Goal: Task Accomplishment & Management: Manage account settings

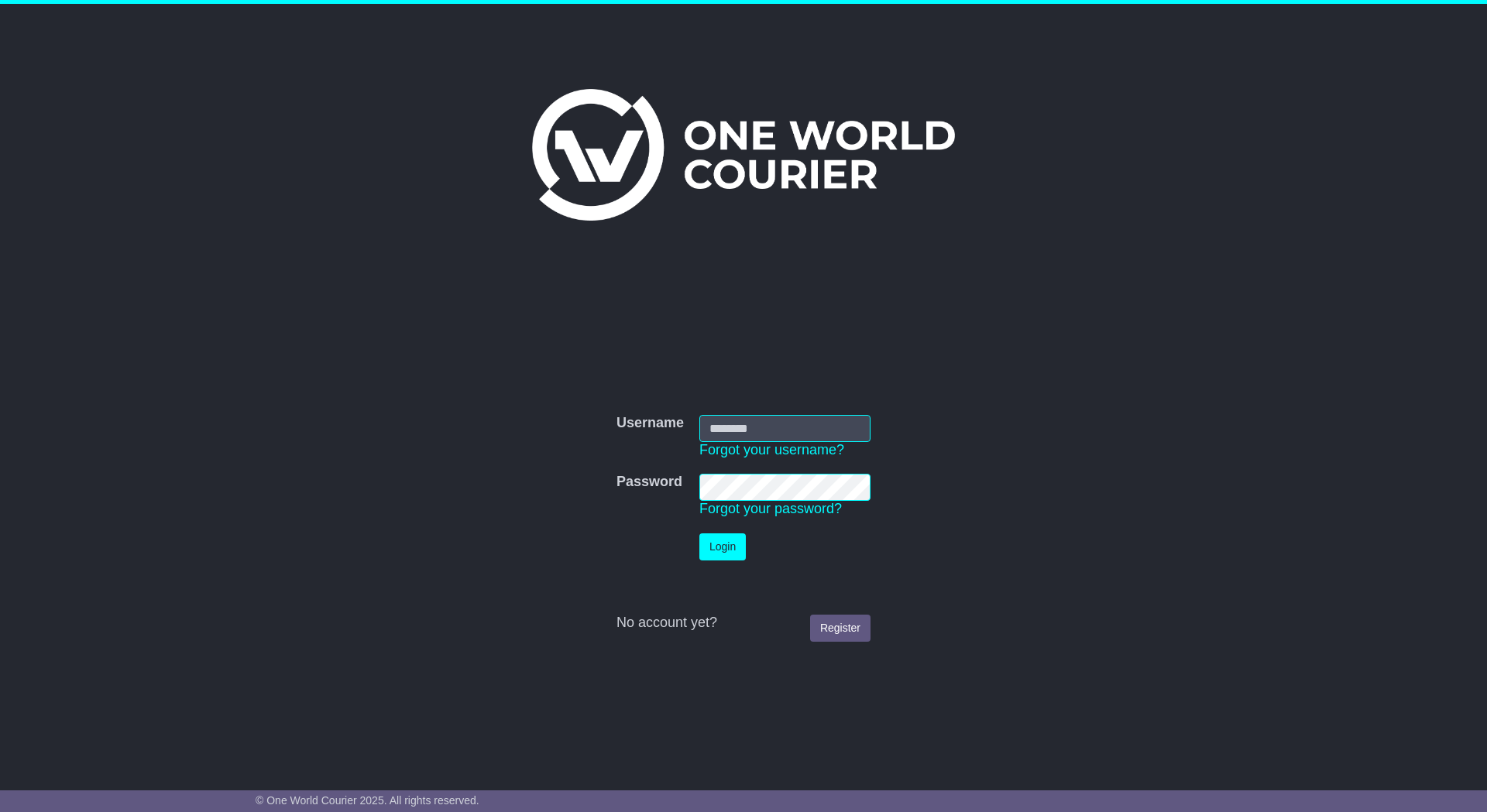
type input "********"
click at [728, 552] on button "Login" at bounding box center [723, 547] width 46 height 27
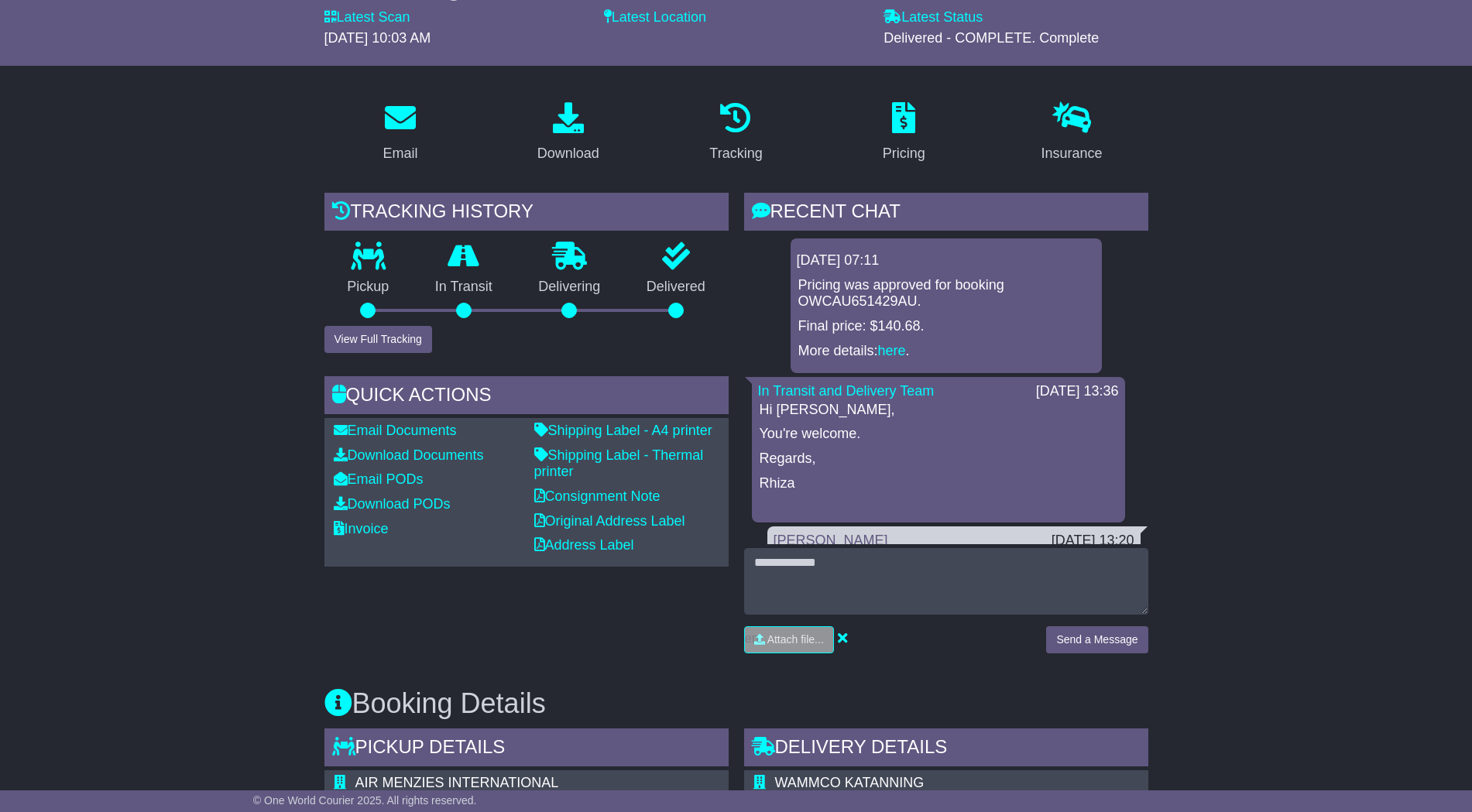
scroll to position [194, 0]
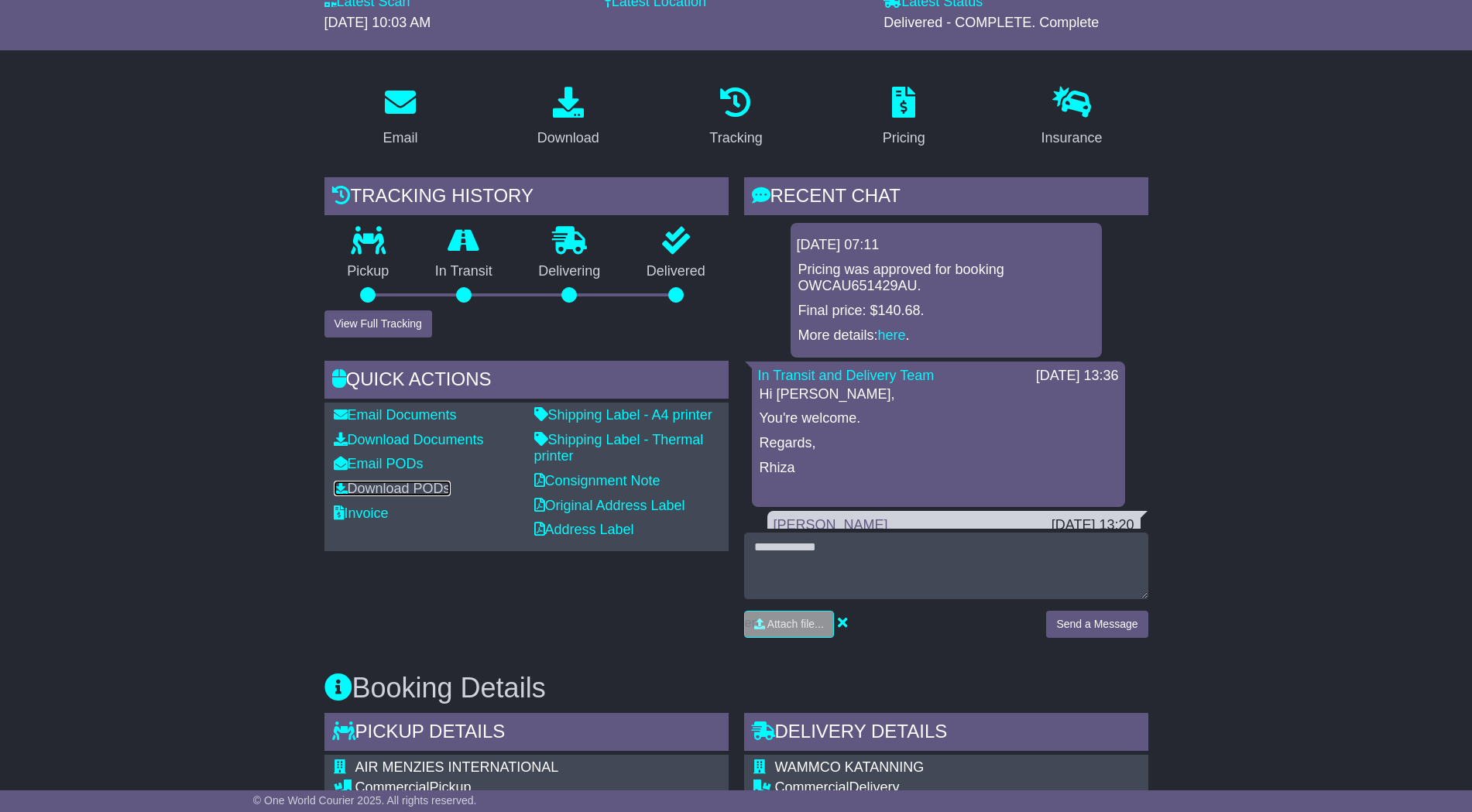
click at [371, 491] on link "Download PODs" at bounding box center [392, 488] width 117 height 15
click at [398, 466] on link "Email PODs" at bounding box center [378, 464] width 90 height 15
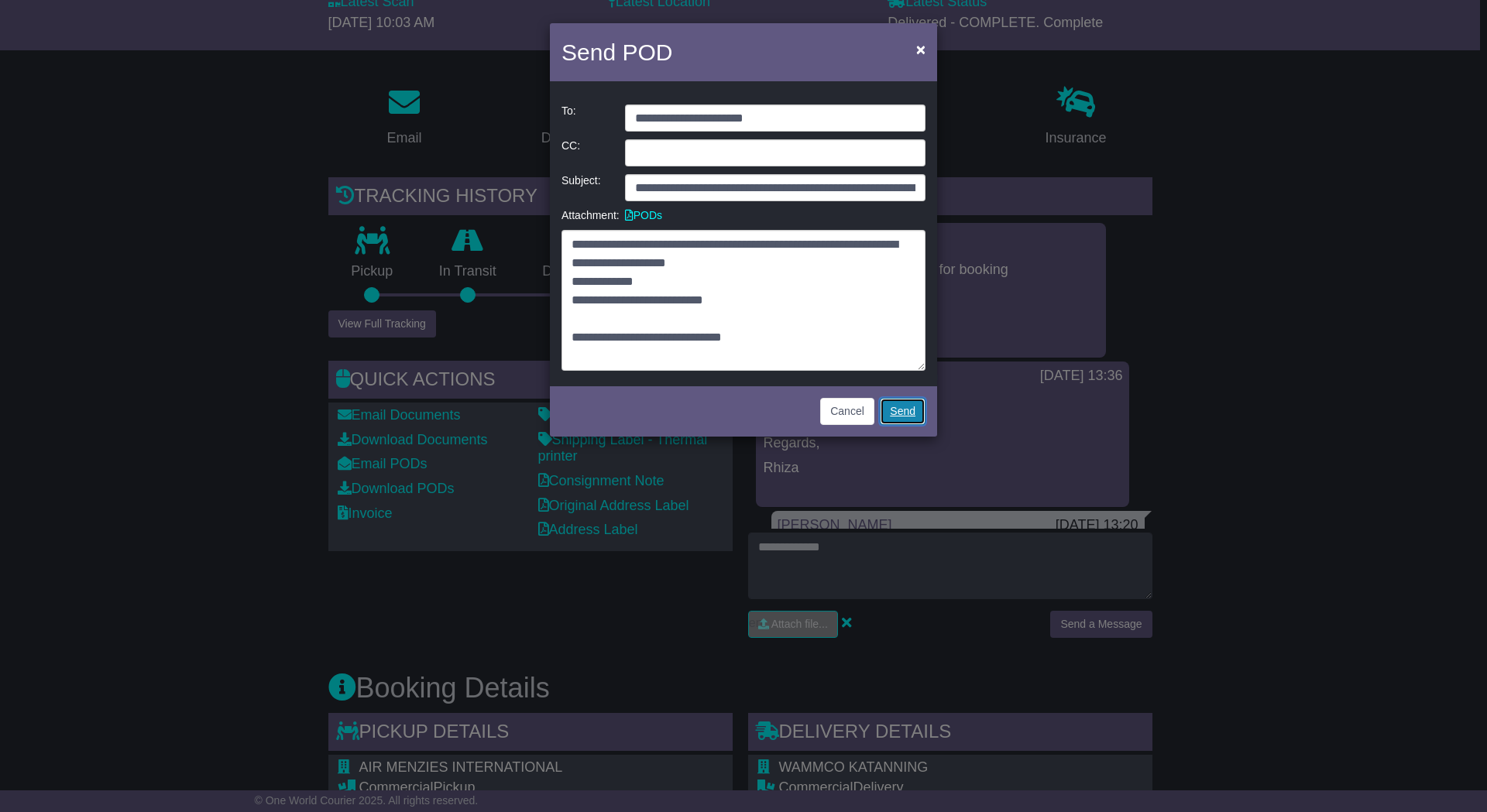
click at [915, 412] on link "Send" at bounding box center [903, 412] width 46 height 27
